Goal: Task Accomplishment & Management: Manage account settings

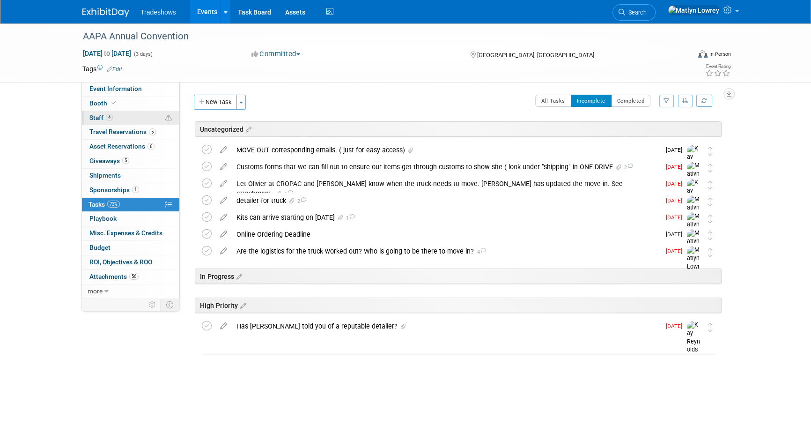
click at [122, 121] on link "4 Staff 4" at bounding box center [130, 118] width 97 height 14
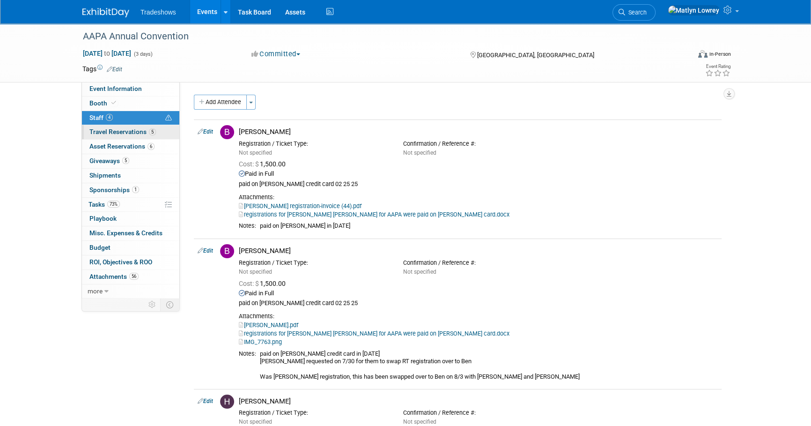
click at [125, 137] on link "5 Travel Reservations 5" at bounding box center [130, 132] width 97 height 14
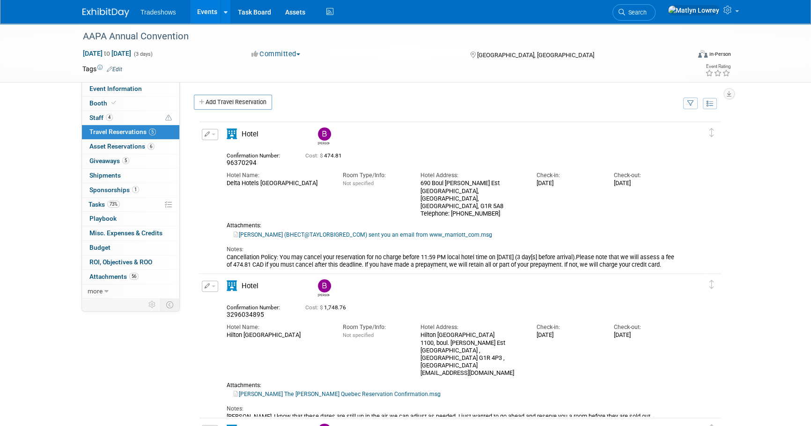
click at [209, 191] on div "Edit Reservation [PERSON_NAME]" at bounding box center [453, 199] width 507 height 140
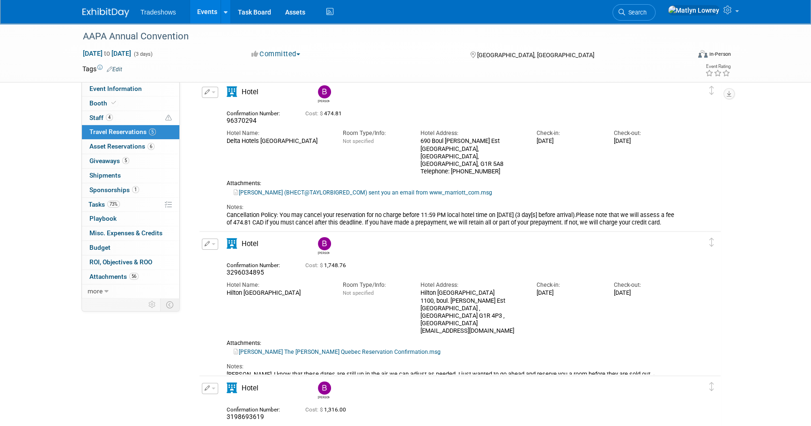
click at [206, 186] on div "Edit Reservation [PERSON_NAME]" at bounding box center [453, 157] width 507 height 140
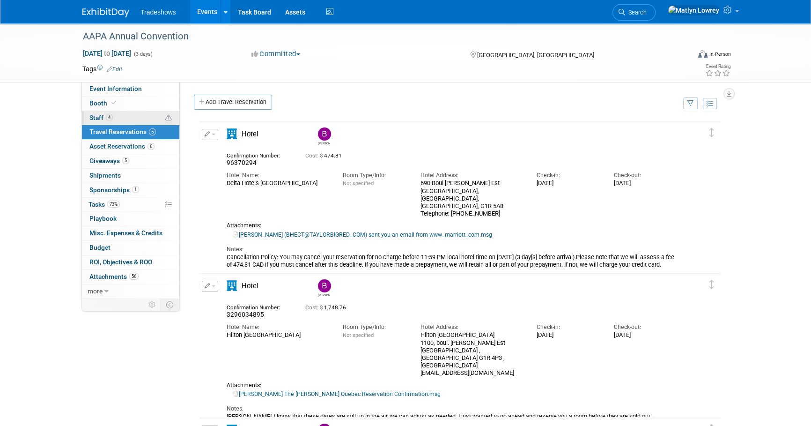
click at [124, 116] on link "4 Staff 4" at bounding box center [130, 118] width 97 height 14
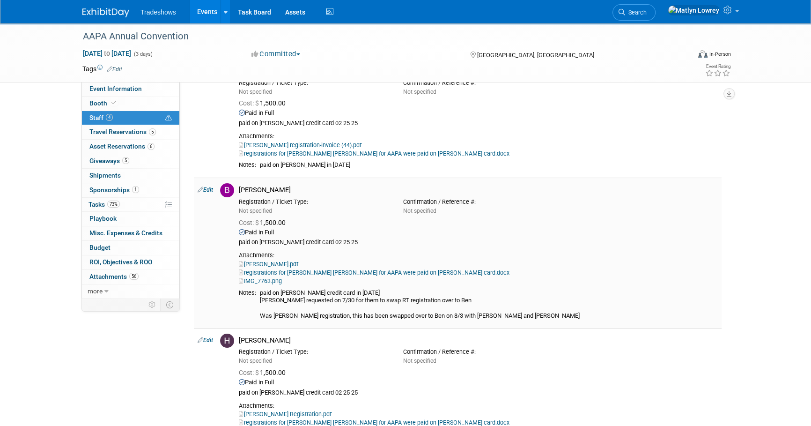
scroll to position [42, 0]
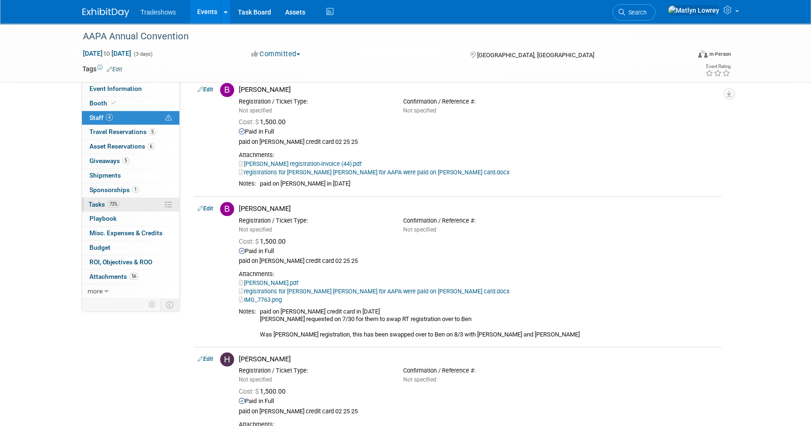
click at [146, 203] on link "73% Tasks 73%" at bounding box center [130, 205] width 97 height 14
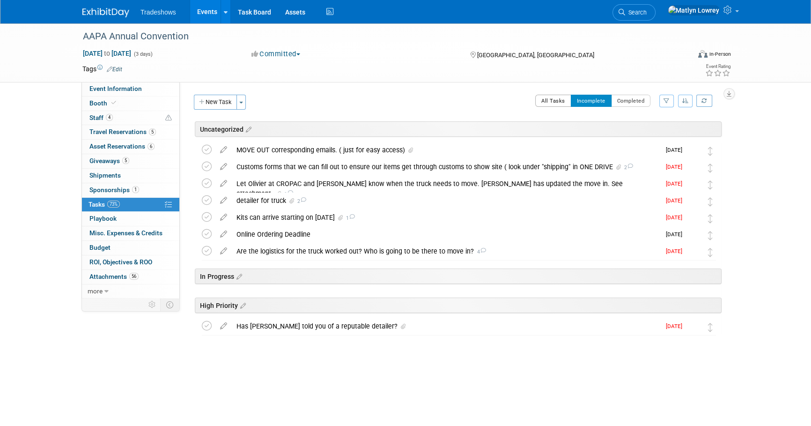
click at [558, 97] on button "All Tasks" at bounding box center [553, 101] width 36 height 12
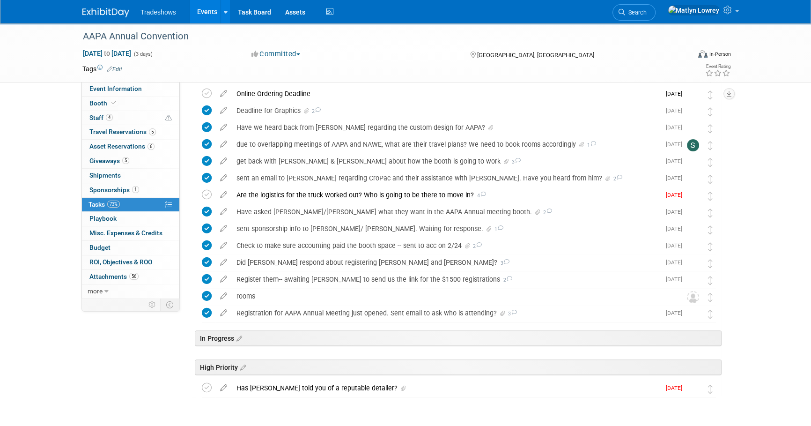
scroll to position [305, 0]
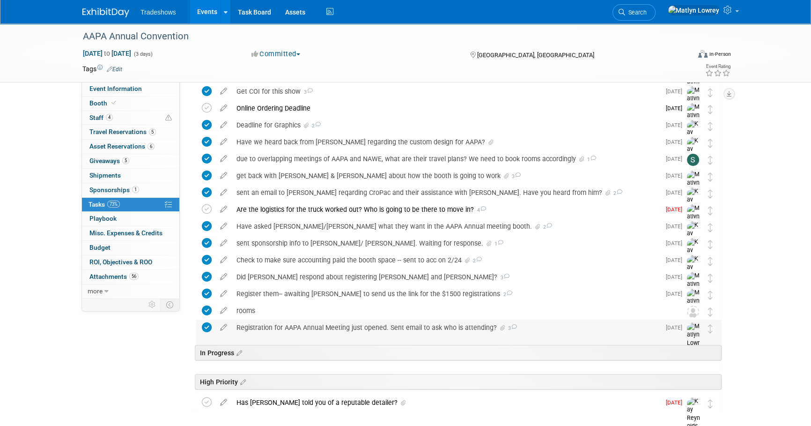
click at [305, 320] on div "Registration for AAPA Annual Meeting just opened. Sent email to ask who is atte…" at bounding box center [446, 328] width 429 height 16
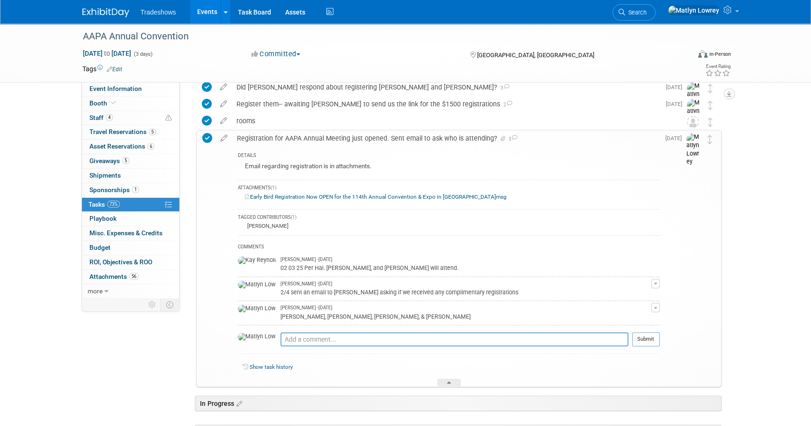
scroll to position [517, 0]
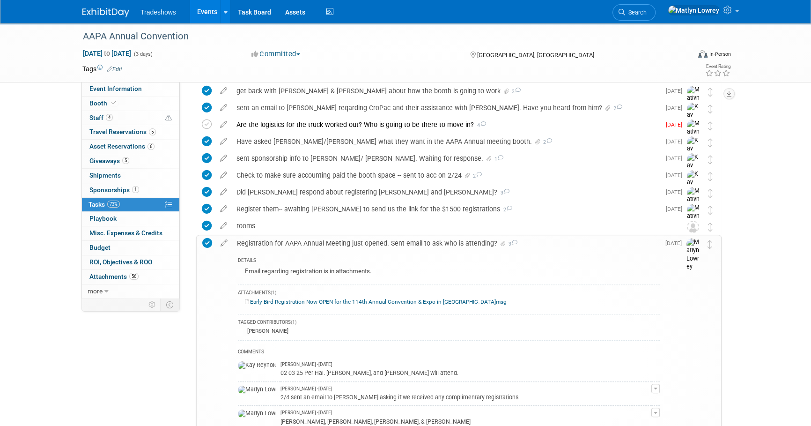
click at [284, 245] on div "Registration for AAPA Annual Meeting just opened. Sent email to ask who is atte…" at bounding box center [446, 243] width 428 height 16
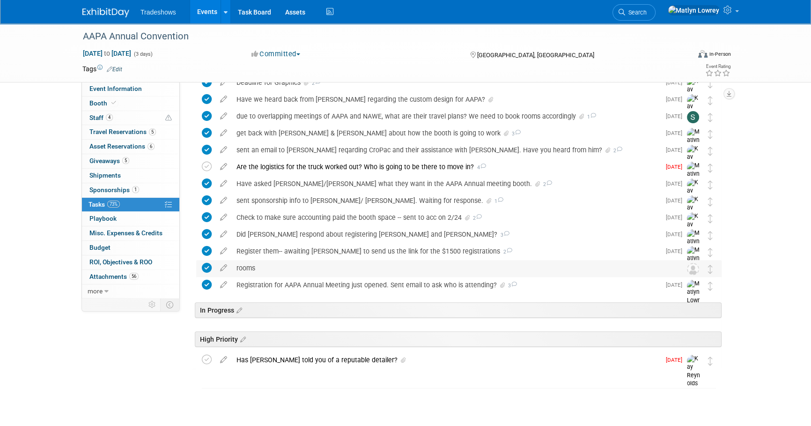
scroll to position [347, 0]
click at [290, 255] on div "Register them-- awaiting [PERSON_NAME] to send us the link for the $1500 regist…" at bounding box center [446, 252] width 429 height 16
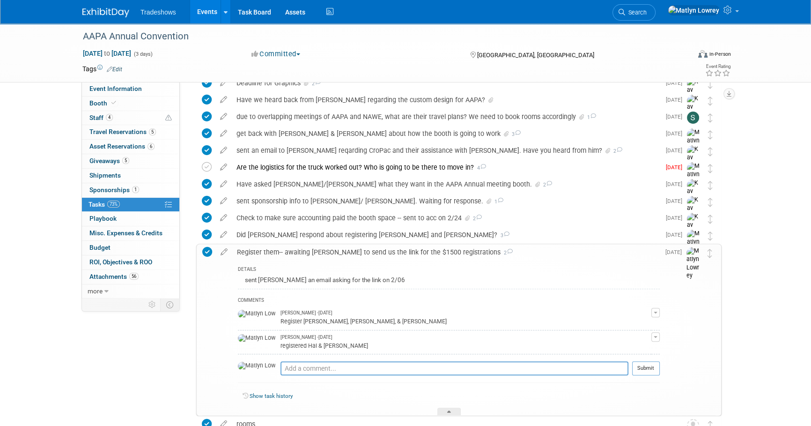
click at [290, 255] on div "Register them-- awaiting [PERSON_NAME] to send us the link for the $1500 regist…" at bounding box center [446, 252] width 428 height 16
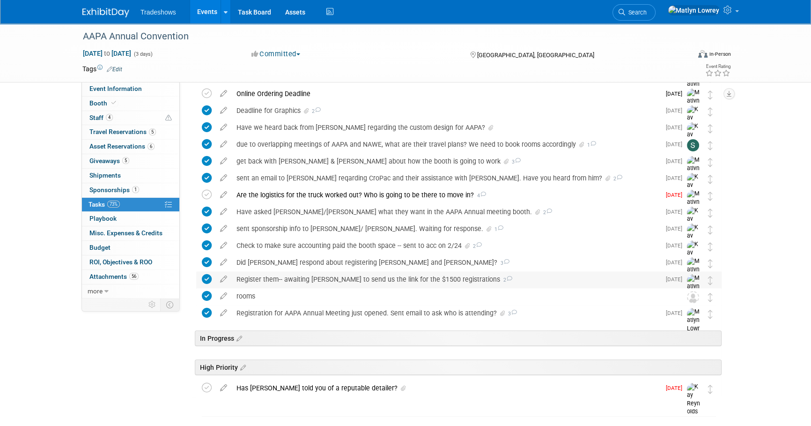
scroll to position [305, 0]
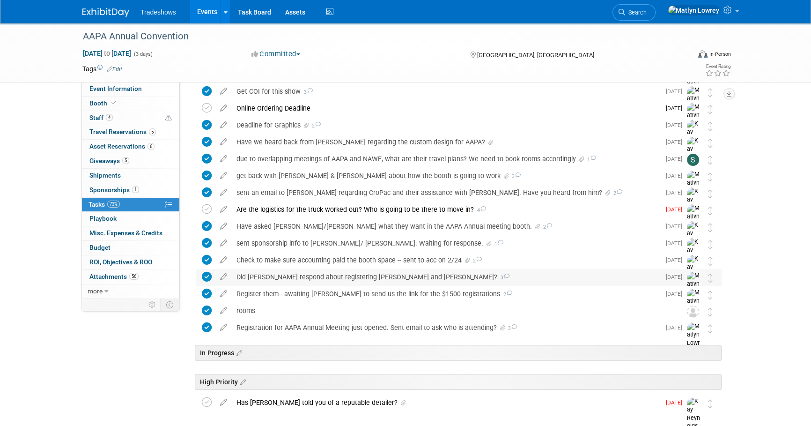
click at [290, 273] on div "Did [PERSON_NAME] respond about registering [PERSON_NAME] and [PERSON_NAME]? 3" at bounding box center [446, 277] width 429 height 16
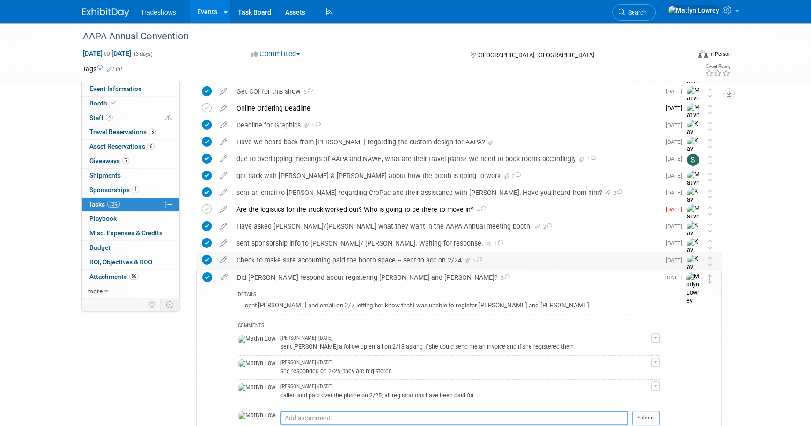
click at [300, 259] on div "Check to make sure accounting paid the booth space -- sent to acc on 2/24 2" at bounding box center [446, 260] width 429 height 16
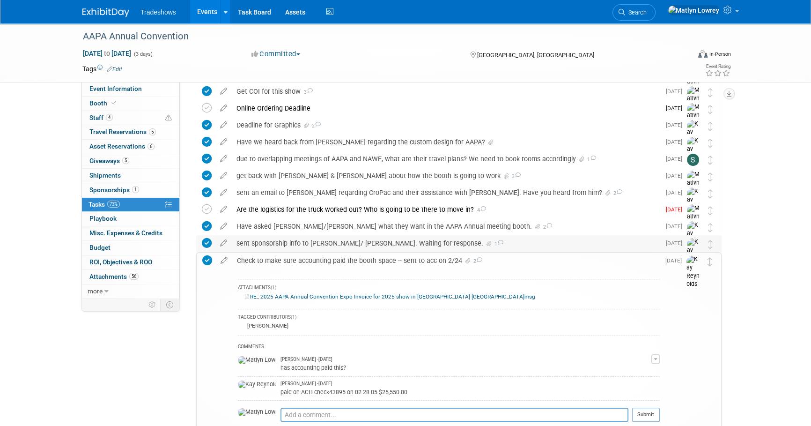
click at [297, 248] on div "sent sponsorship info to [PERSON_NAME]/ [PERSON_NAME]. Waiting for response. 1" at bounding box center [446, 243] width 429 height 16
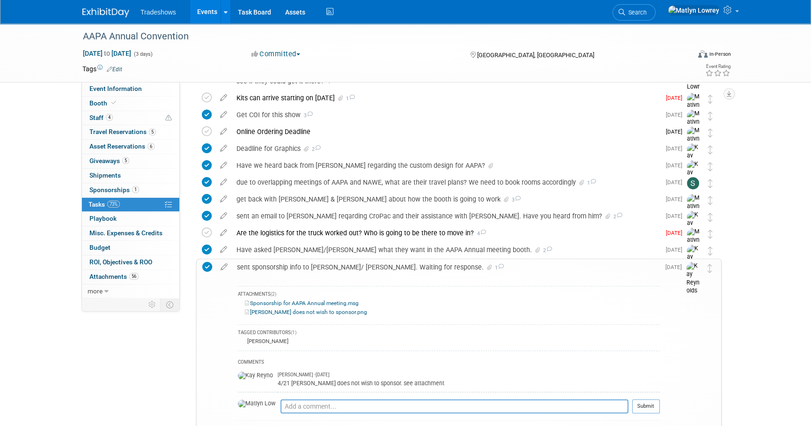
scroll to position [262, 0]
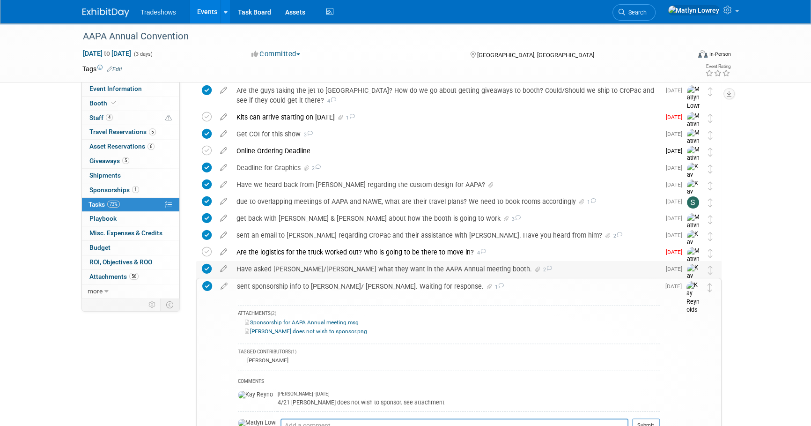
click at [295, 267] on div "Have asked [PERSON_NAME]/[PERSON_NAME] what they want in the AAPA Annual meetin…" at bounding box center [446, 269] width 429 height 16
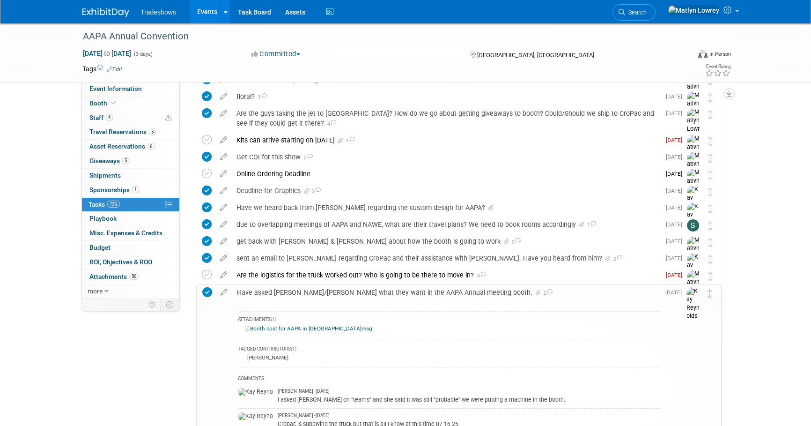
scroll to position [219, 0]
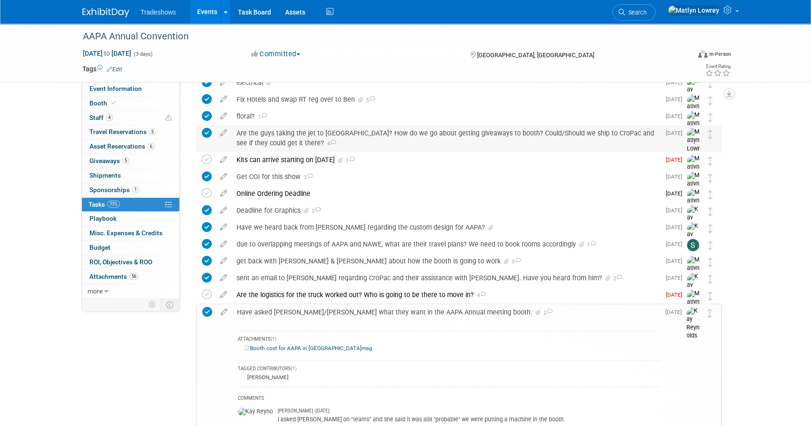
click at [288, 142] on div "Are the guys taking the jet to [GEOGRAPHIC_DATA]? How do we go about getting gi…" at bounding box center [446, 138] width 429 height 26
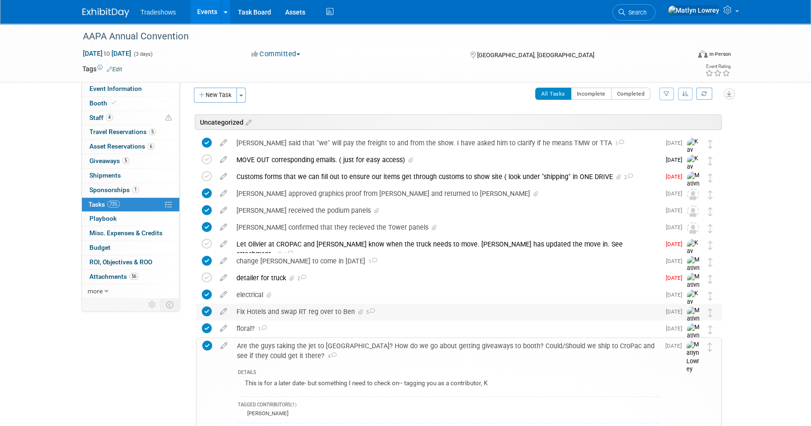
scroll to position [6, 0]
click at [258, 315] on div "Fix Hotels and swap RT reg over to Ben 5" at bounding box center [446, 313] width 429 height 16
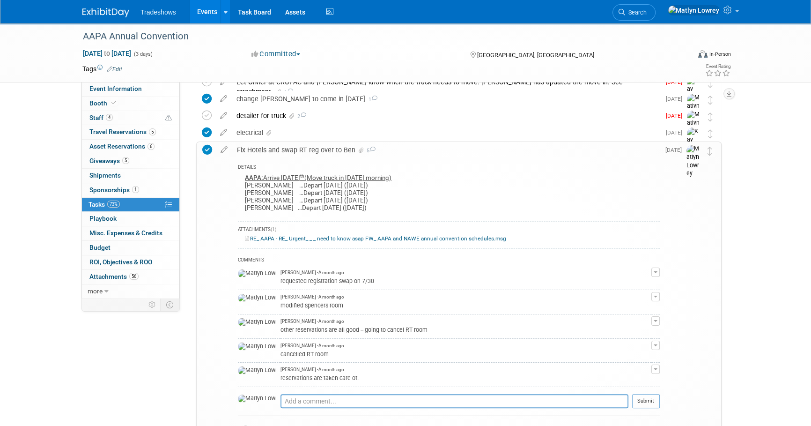
scroll to position [177, 0]
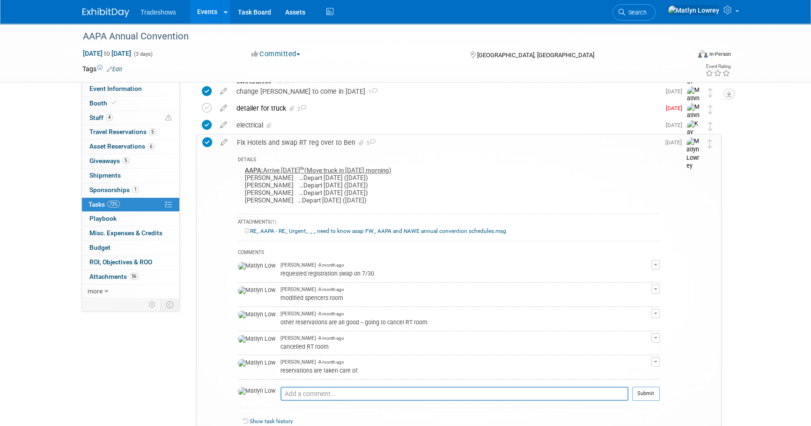
click at [322, 229] on link "RE_ AAPA - RE_ Urgent_ _ _ need to know asap FW_ AAPA and NAWE annual conventio…" at bounding box center [375, 231] width 261 height 7
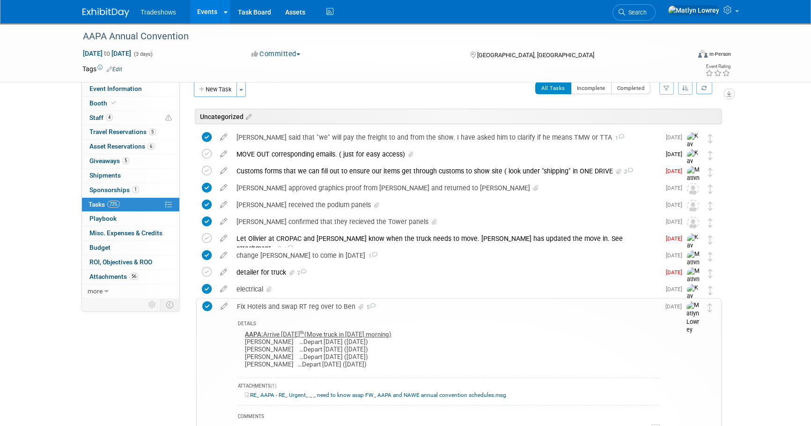
scroll to position [0, 0]
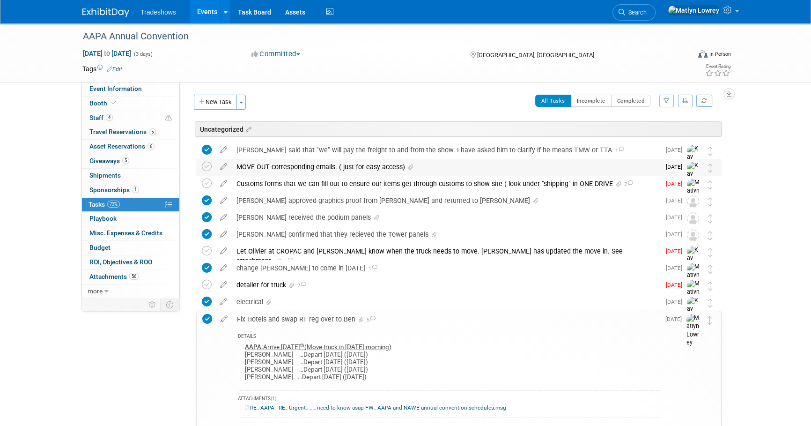
click at [297, 163] on div "MOVE OUT corresponding emails. ( just for easy access)" at bounding box center [446, 167] width 429 height 16
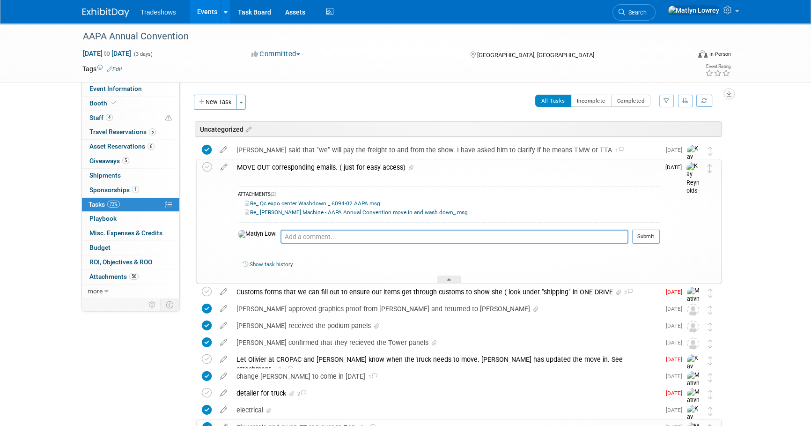
click at [290, 164] on div "MOVE OUT corresponding emails. ( just for easy access)" at bounding box center [446, 167] width 428 height 16
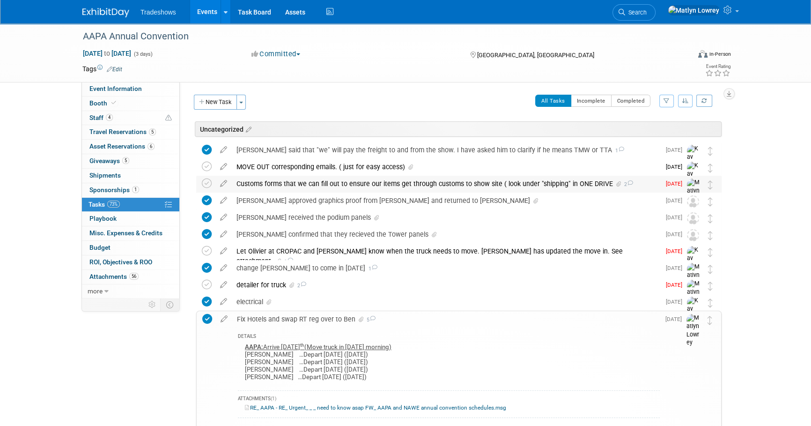
click at [380, 189] on div "Customs forms that we can fill out to ensure our items get through customs to s…" at bounding box center [446, 184] width 429 height 16
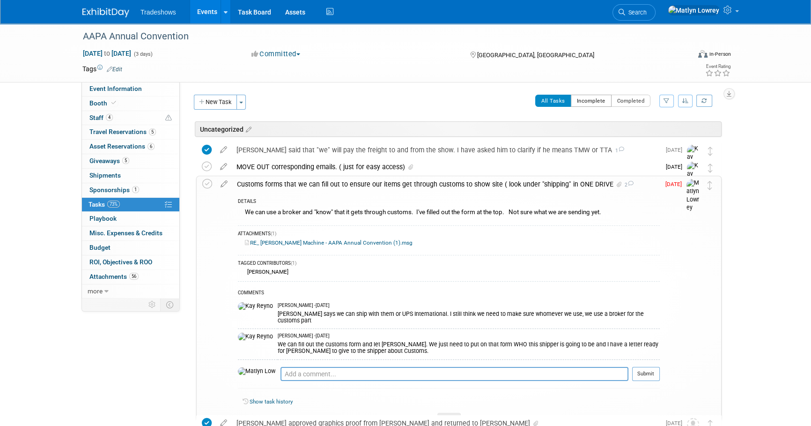
click at [590, 97] on button "Incomplete" at bounding box center [591, 101] width 41 height 12
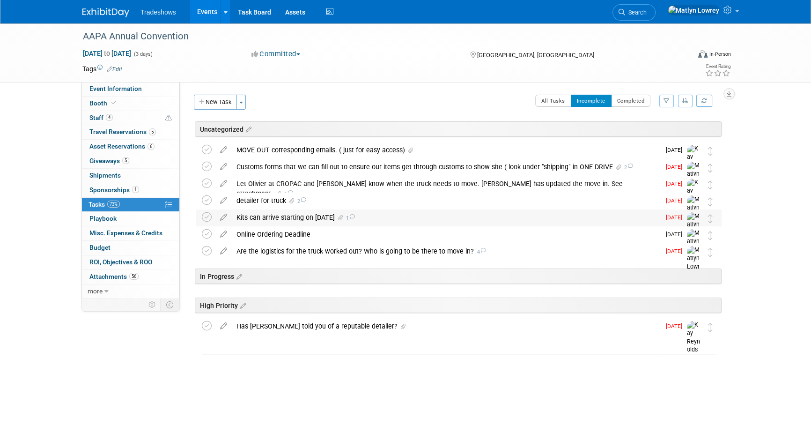
click at [285, 220] on div "Kits can arrive starting on [DATE] 1" at bounding box center [446, 217] width 429 height 16
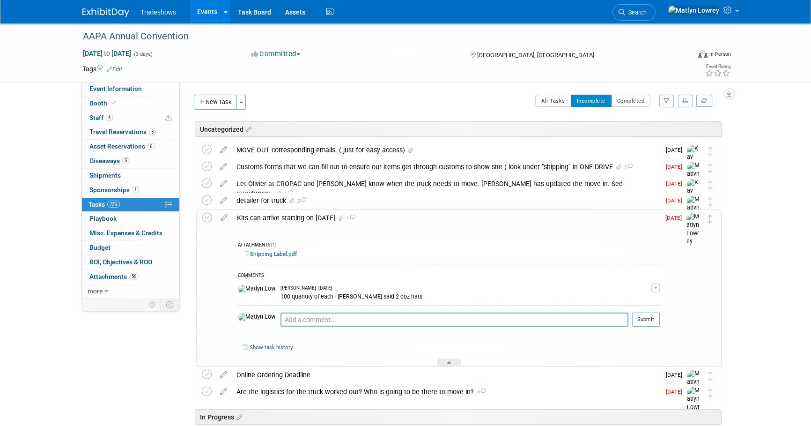
click at [285, 220] on div "Kits can arrive starting on [DATE] 1" at bounding box center [446, 218] width 428 height 16
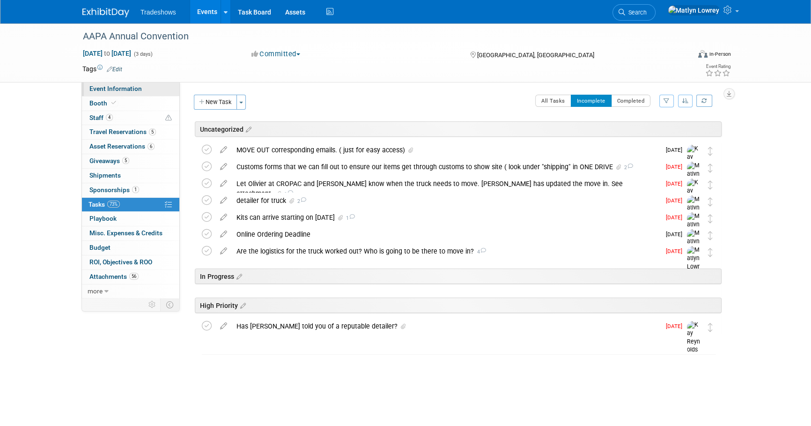
click at [107, 94] on link "Event Information" at bounding box center [130, 89] width 97 height 14
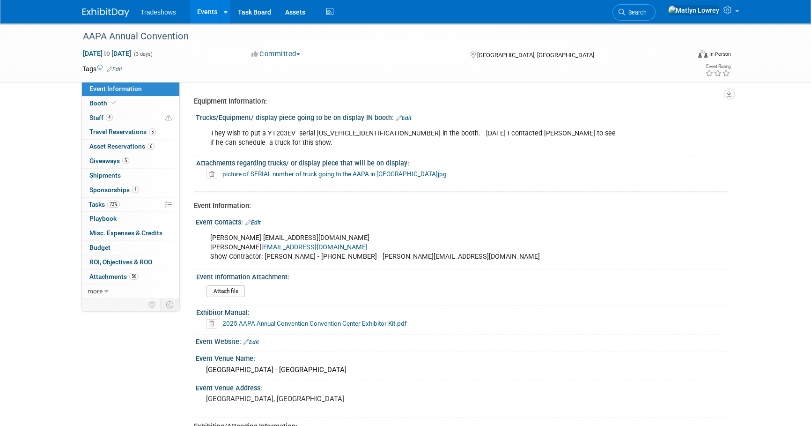
click at [325, 201] on div "Event Information:" at bounding box center [458, 206] width 528 height 10
click at [323, 201] on div "Event Information:" at bounding box center [458, 206] width 528 height 10
